Goal: Information Seeking & Learning: Learn about a topic

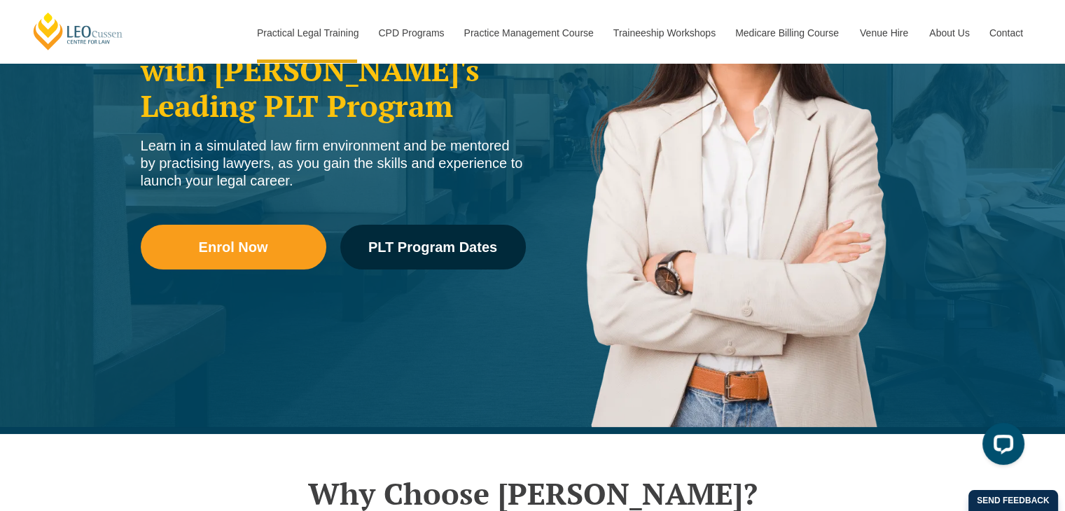
scroll to position [280, 0]
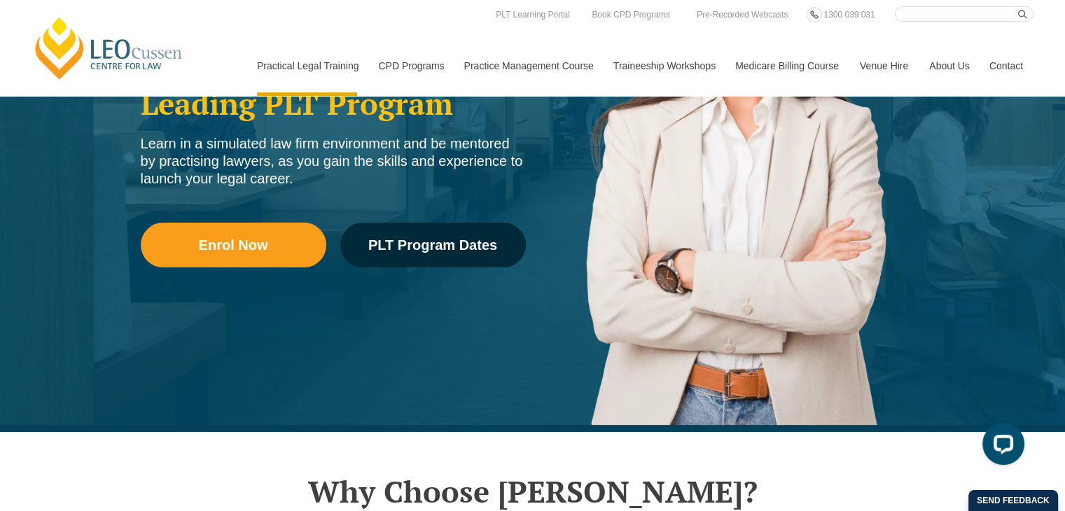
click at [967, 15] on input "Search here" at bounding box center [964, 13] width 139 height 15
type input "free"
click at [1018, 6] on button "submit" at bounding box center [1025, 13] width 15 height 15
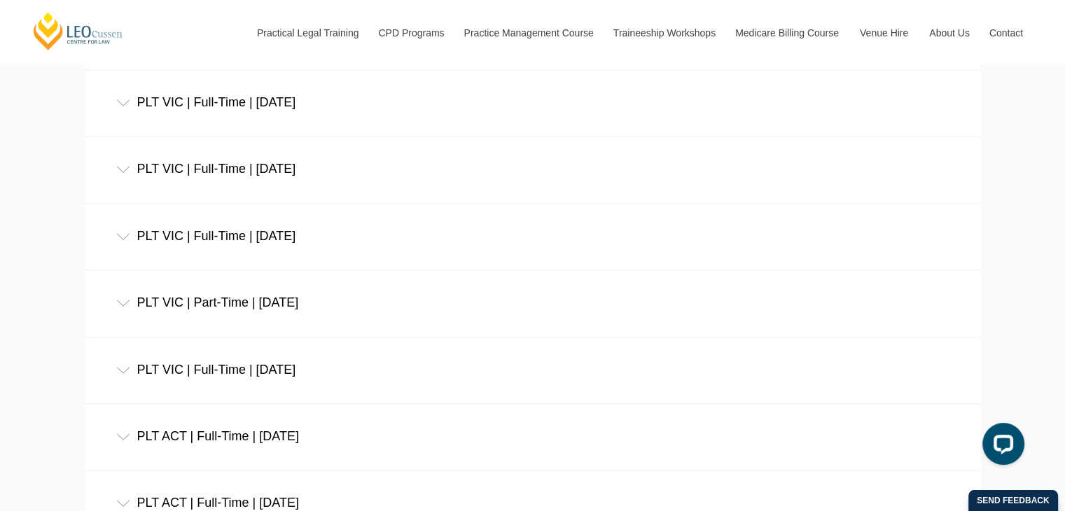
scroll to position [2101, 0]
